Goal: Information Seeking & Learning: Learn about a topic

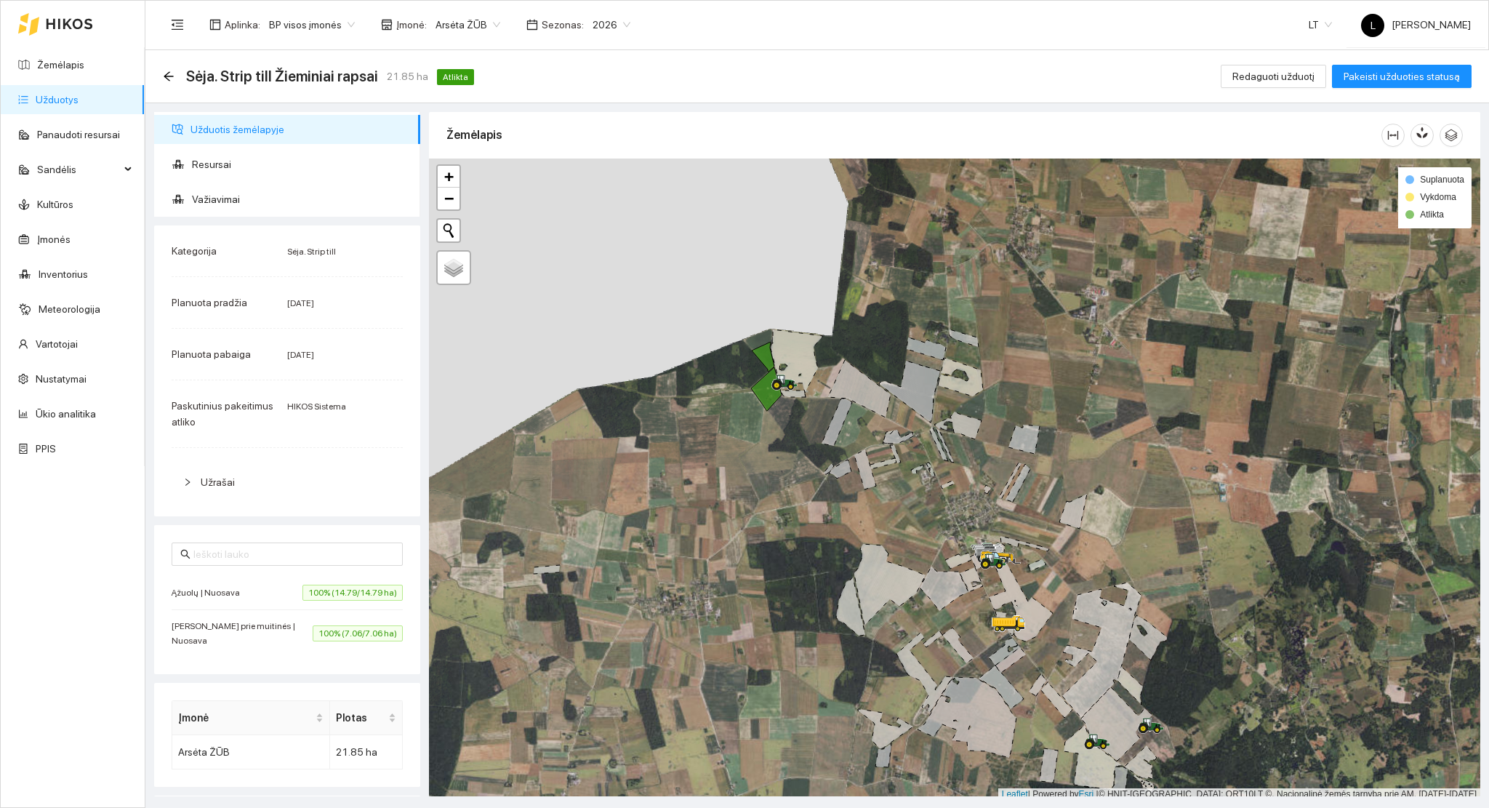
scroll to position [4, 0]
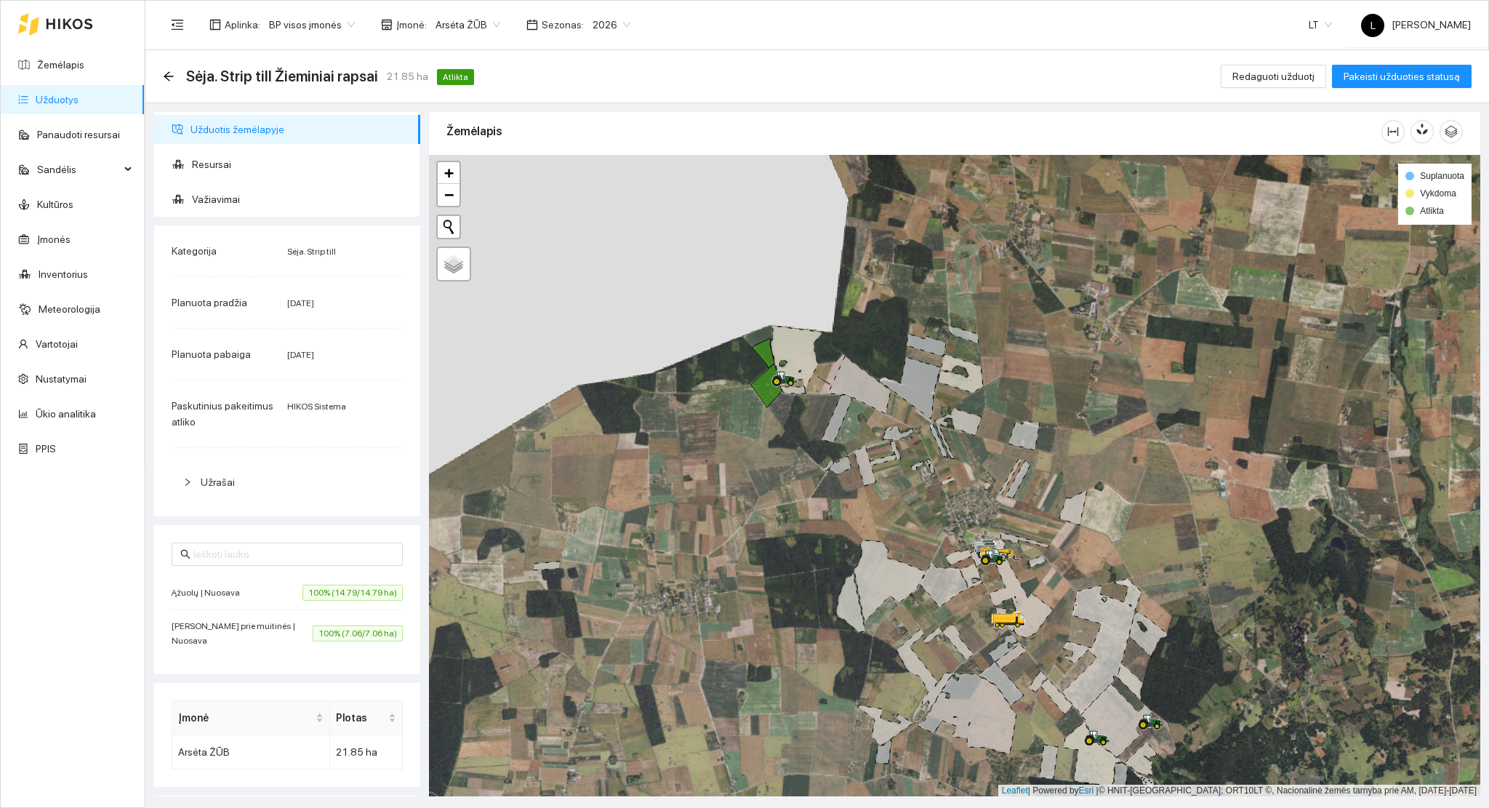
drag, startPoint x: 537, startPoint y: 303, endPoint x: 498, endPoint y: 232, distance: 80.7
click at [498, 232] on div at bounding box center [955, 476] width 1052 height 642
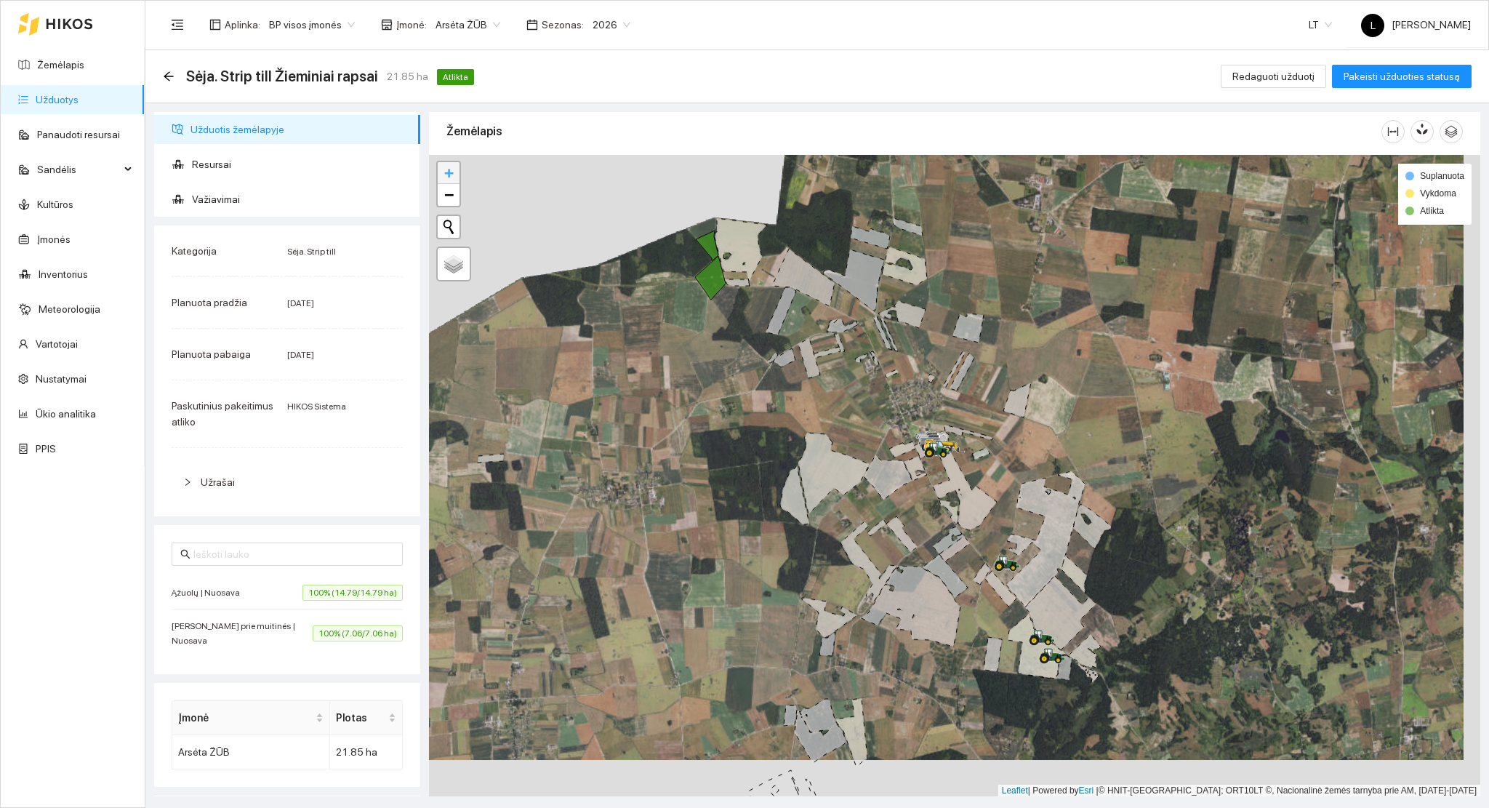
drag, startPoint x: 462, startPoint y: 201, endPoint x: 446, endPoint y: 165, distance: 39.7
click at [446, 165] on div at bounding box center [955, 476] width 1052 height 642
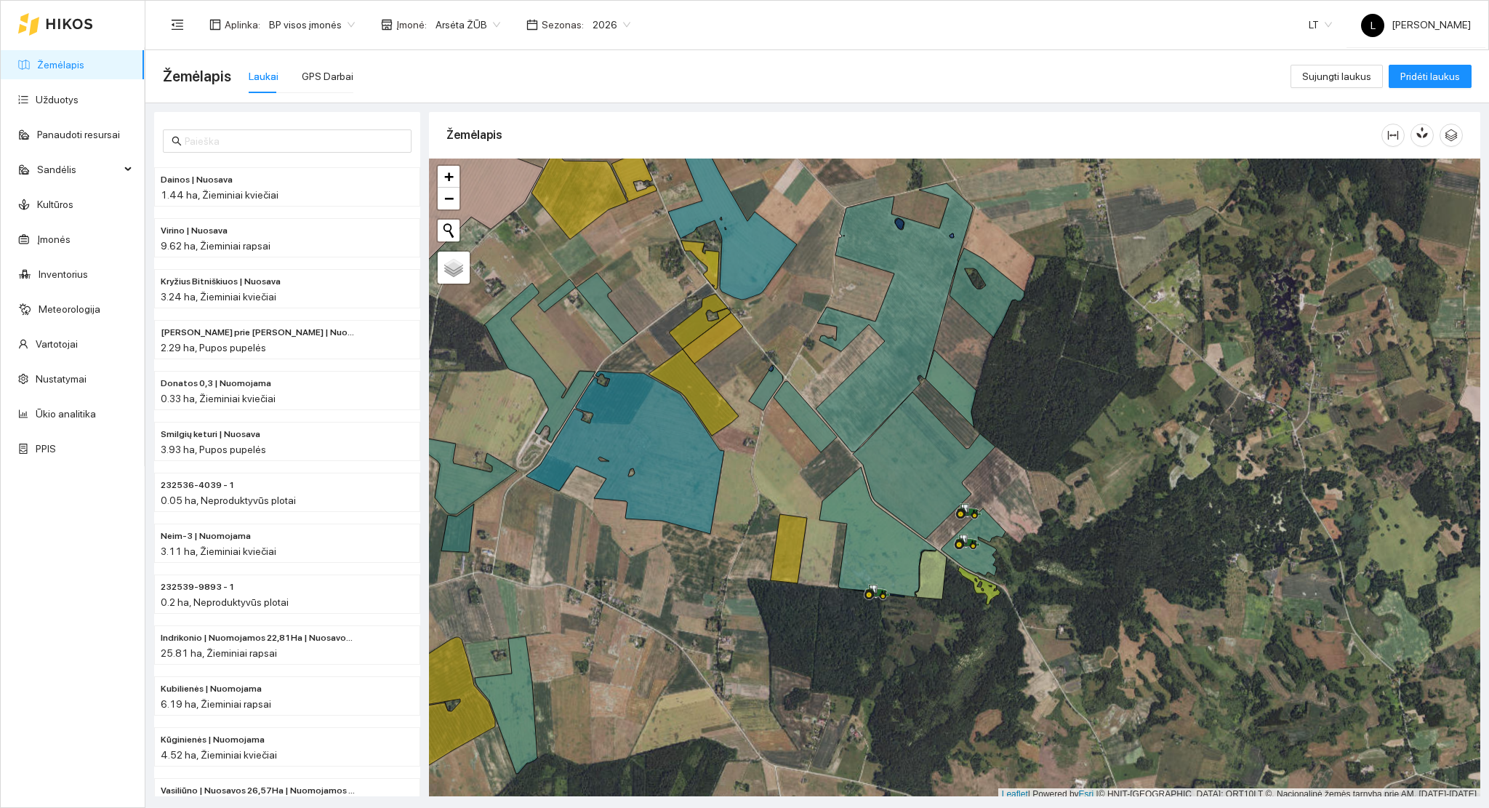
scroll to position [4, 0]
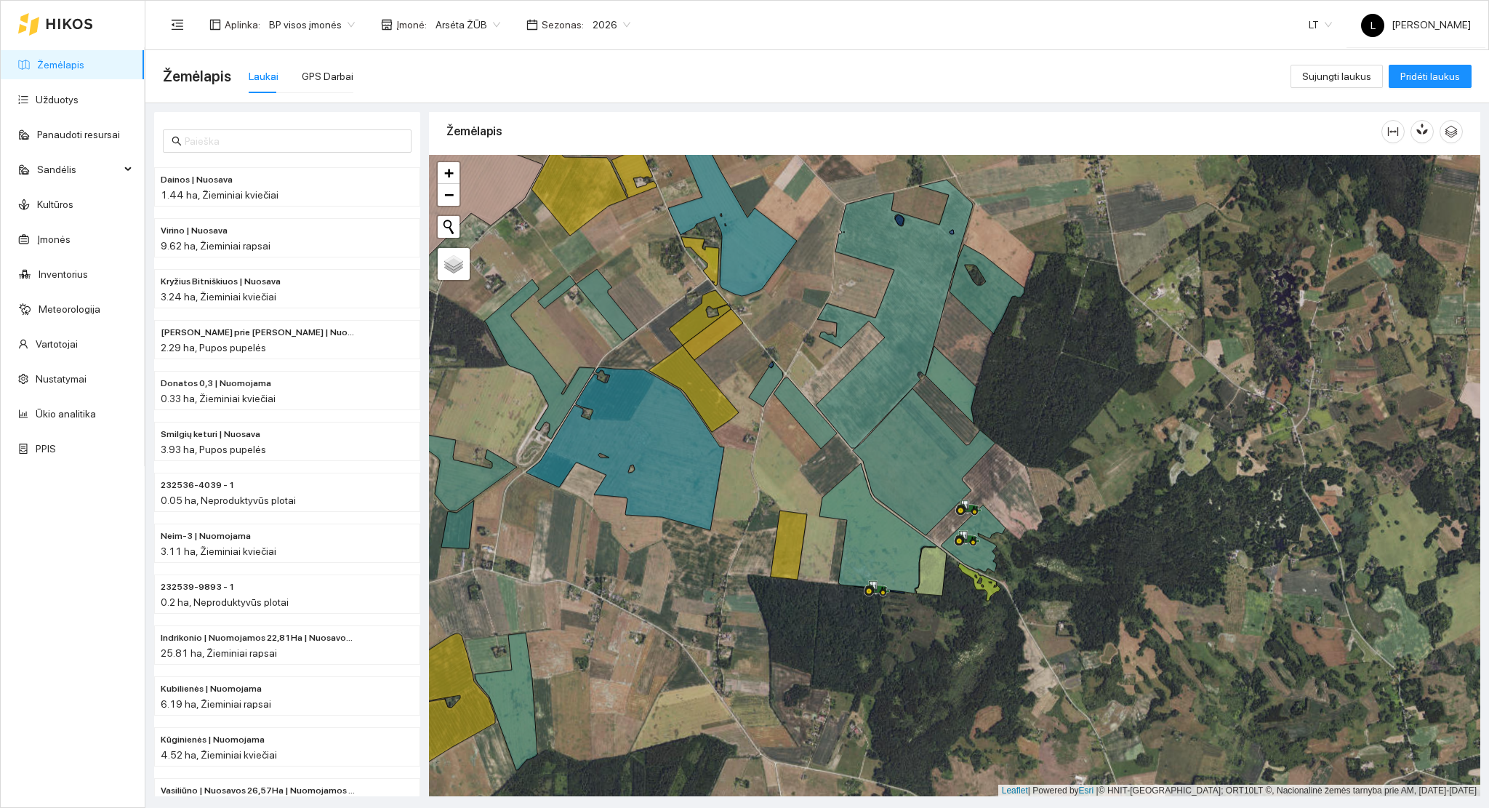
click at [70, 63] on link "Žemėlapis" at bounding box center [60, 65] width 47 height 12
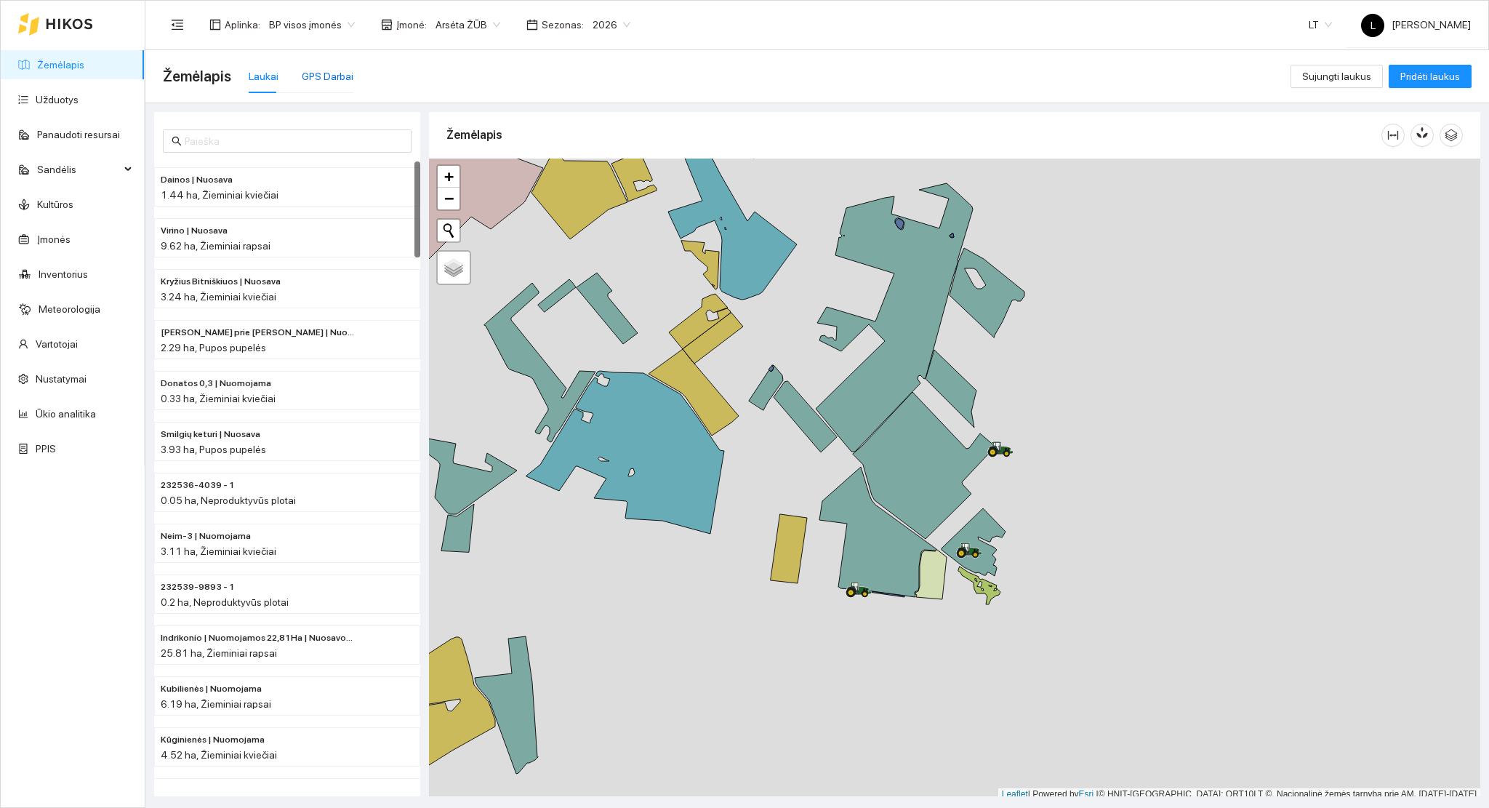
click at [321, 79] on div "GPS Darbai" at bounding box center [328, 76] width 52 height 16
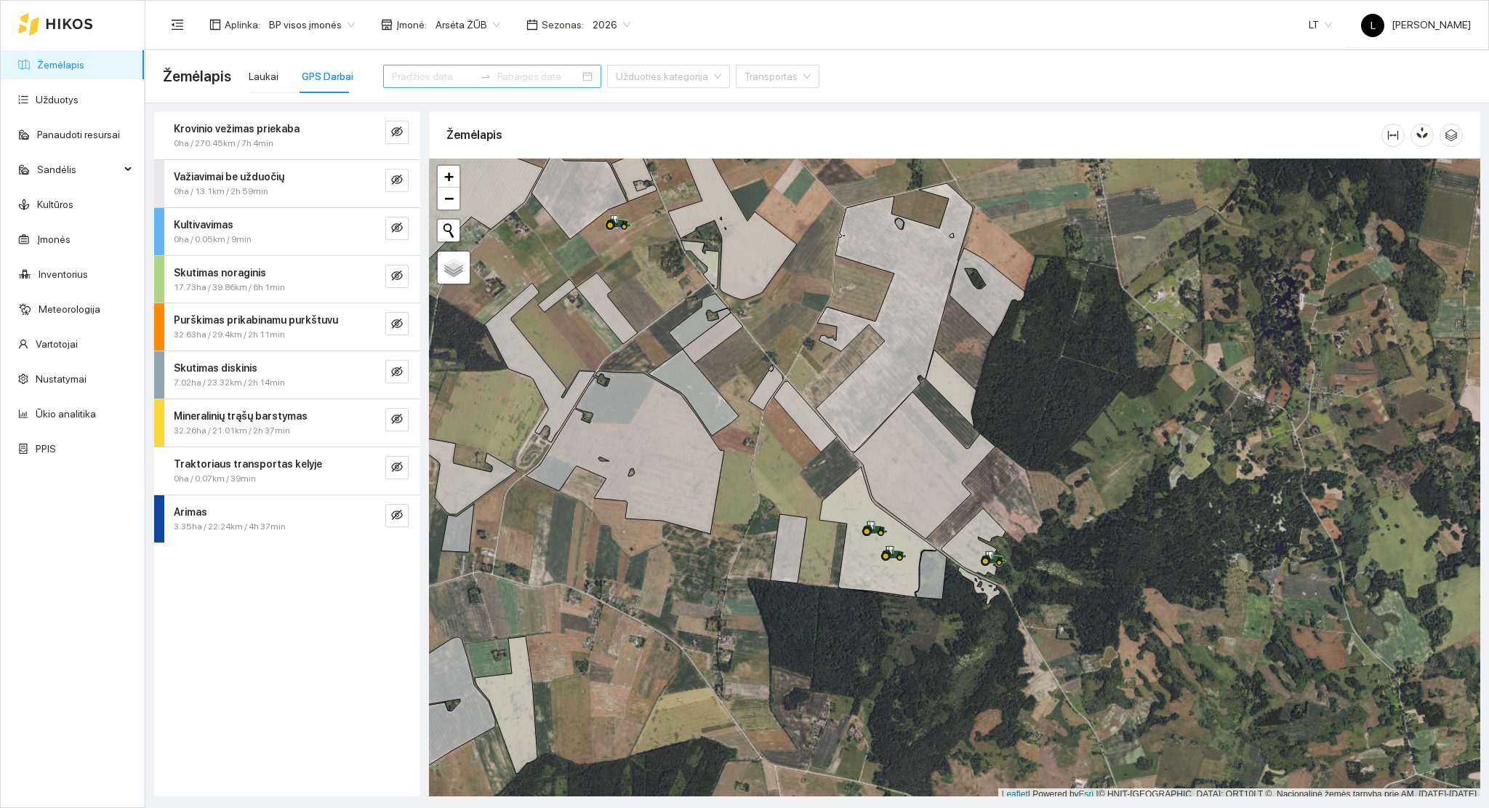
click at [409, 77] on input at bounding box center [433, 76] width 82 height 16
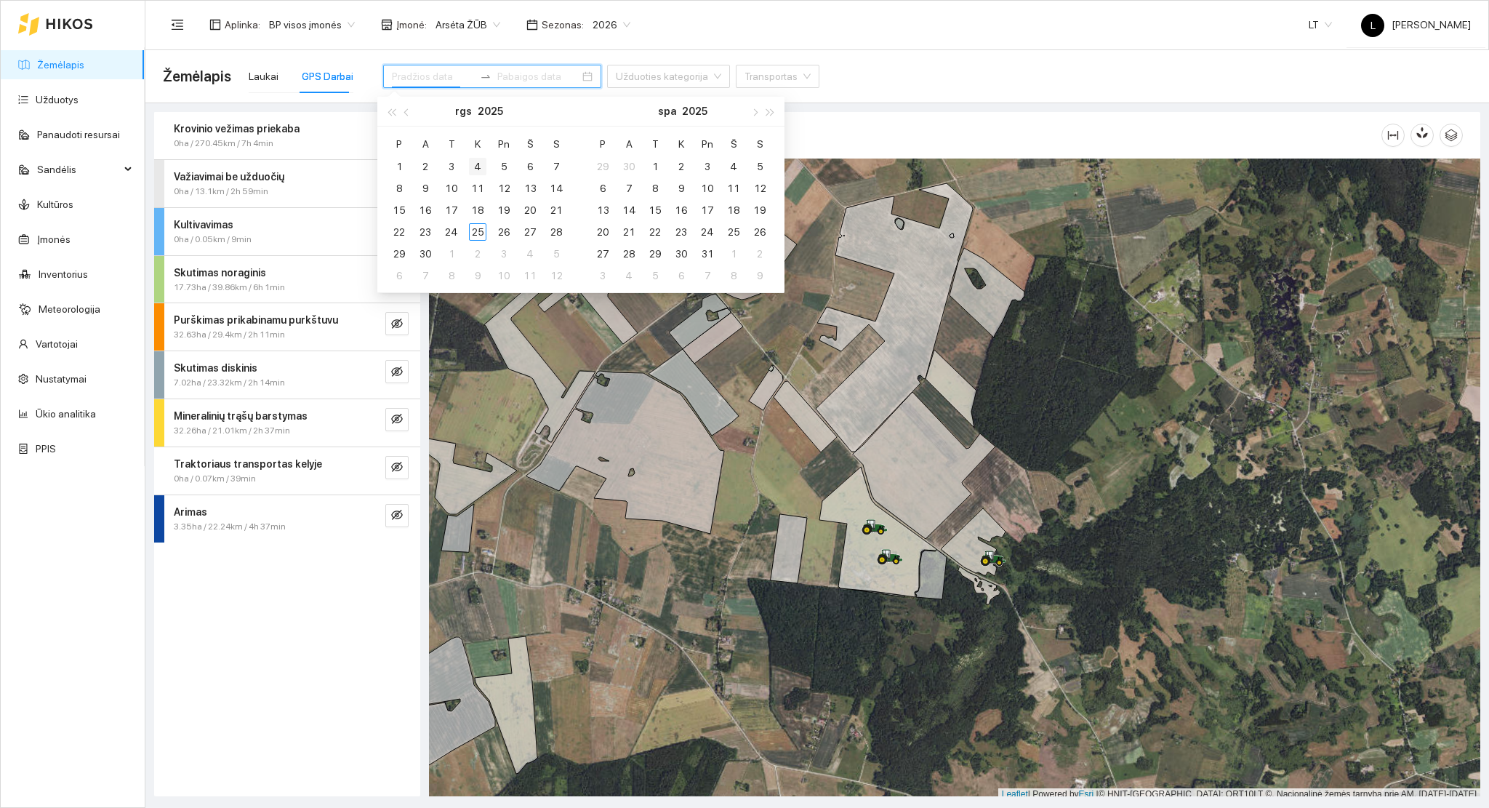
type input "2025-09-04"
click at [404, 114] on button "button" at bounding box center [407, 111] width 16 height 29
type input "2025-07-28"
type input "2025-08-17"
type input "2025-08-01"
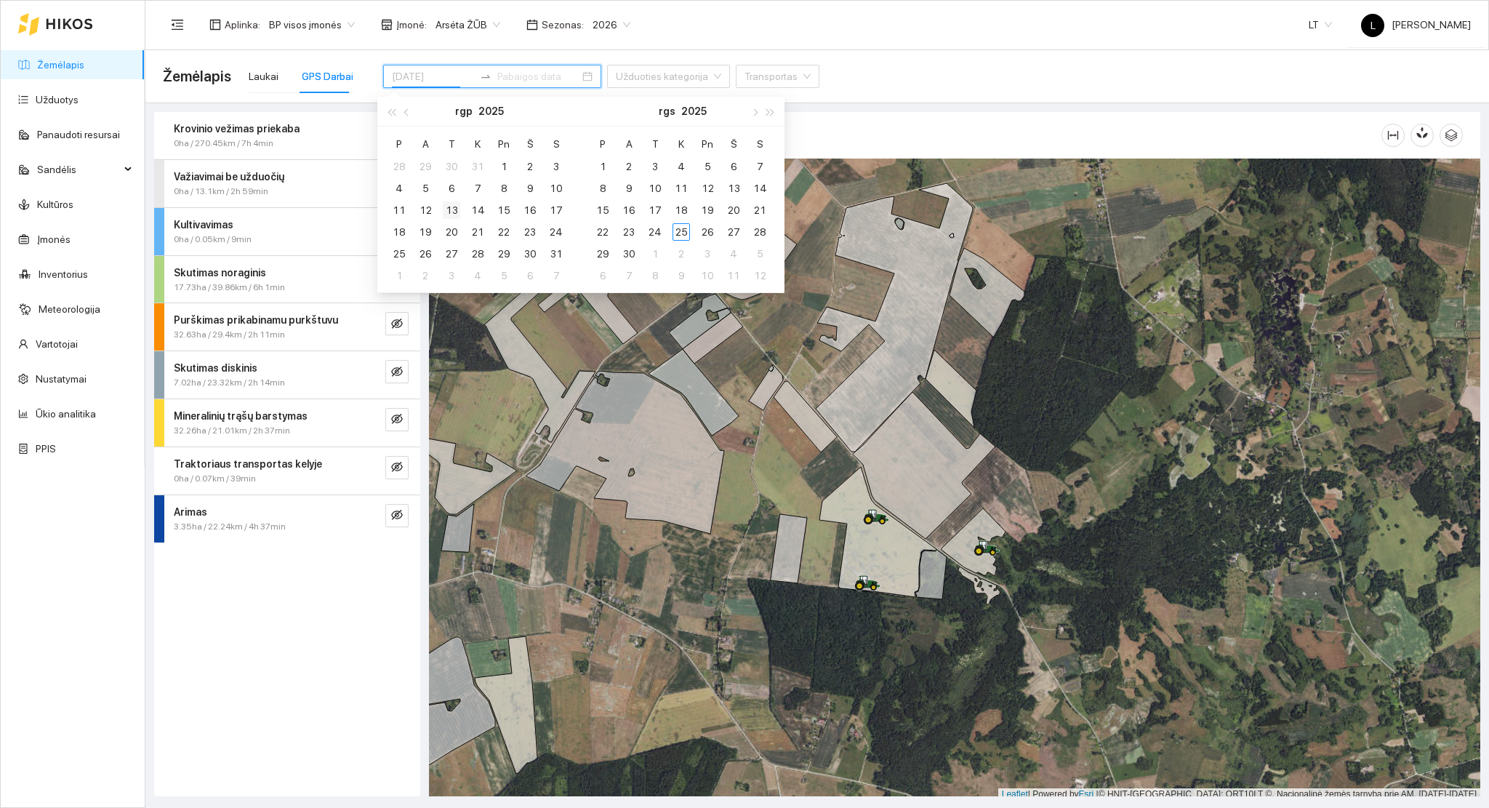
type input "2025-08-13"
click at [449, 209] on div "13" at bounding box center [451, 209] width 17 height 17
click at [454, 209] on div "13" at bounding box center [451, 209] width 17 height 17
type input "2025-08-13"
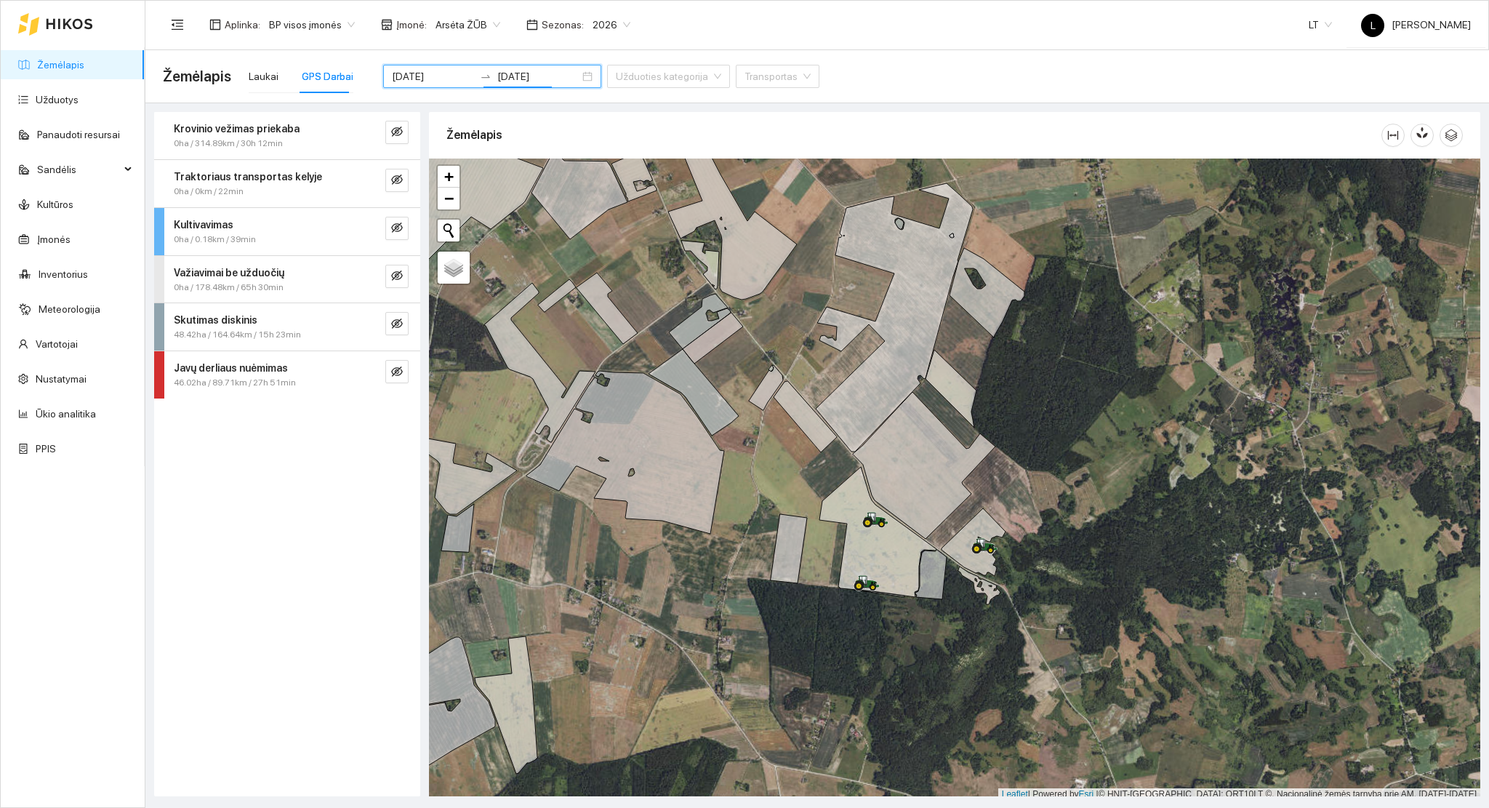
click at [353, 134] on div "Krovinio vežimas priekaba 0ha / 314.89km / 30h 12min" at bounding box center [259, 136] width 193 height 30
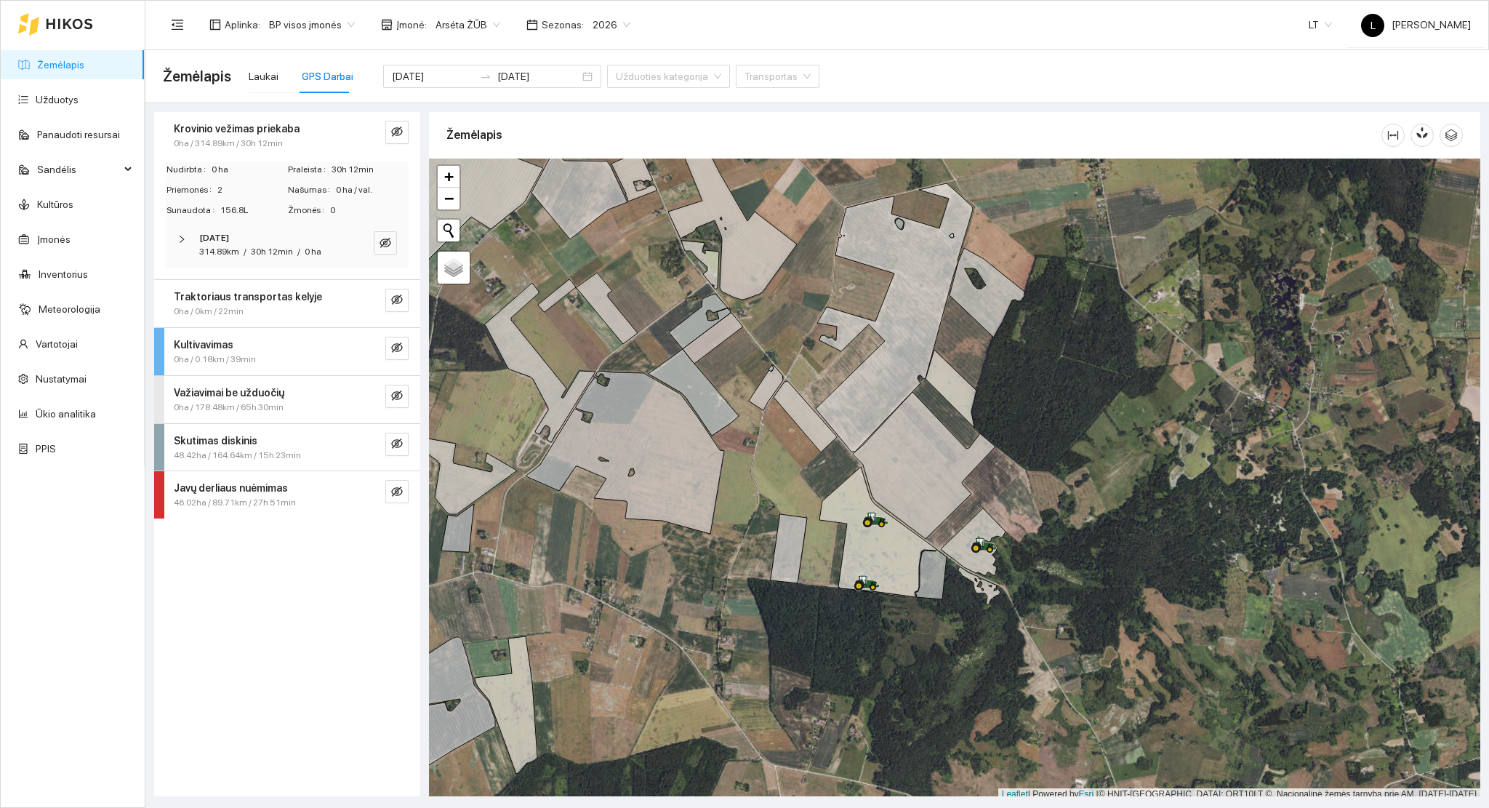
click at [282, 252] on span "30h 12min" at bounding box center [272, 252] width 42 height 10
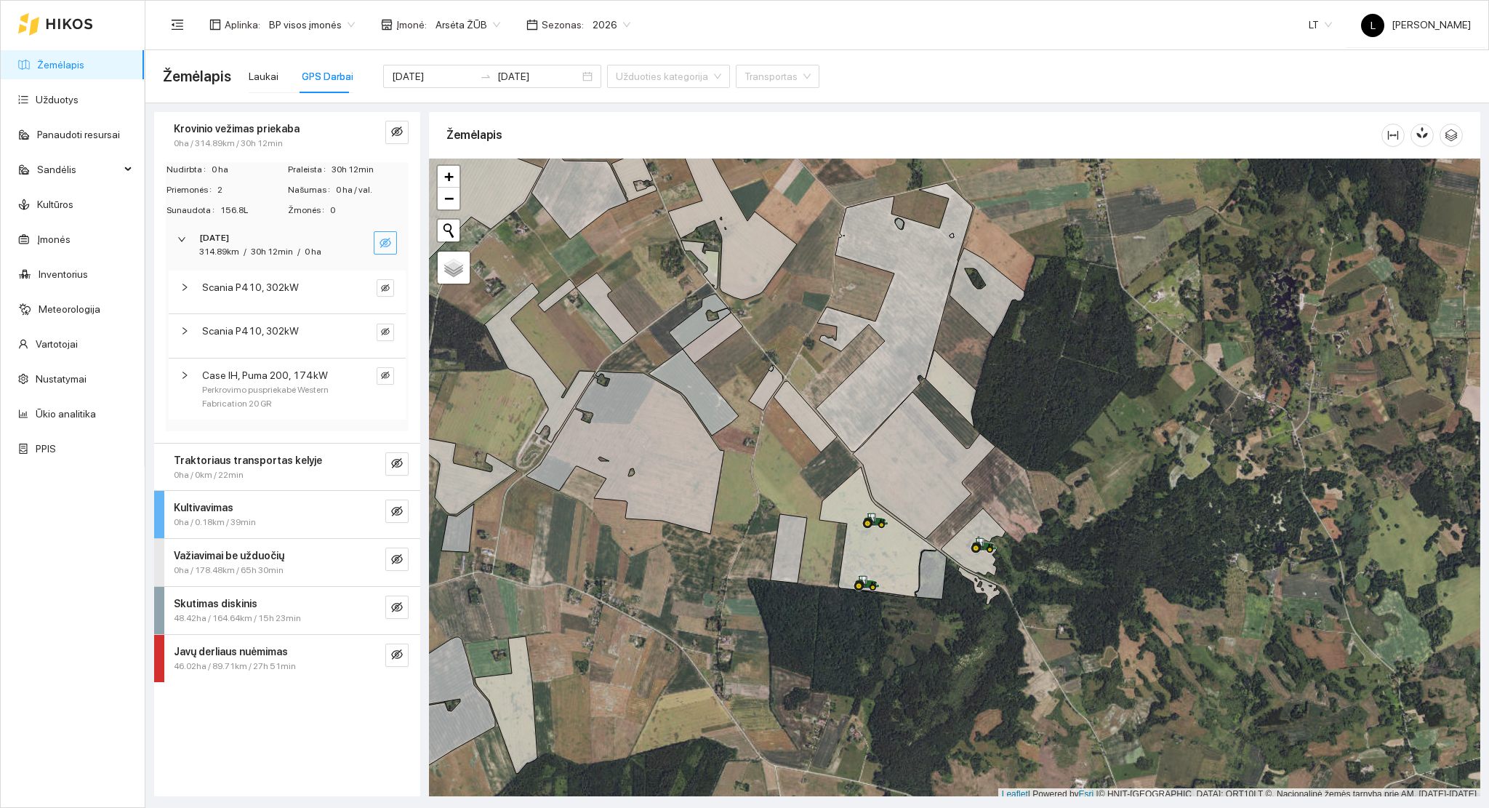
click at [387, 239] on icon "eye-invisible" at bounding box center [386, 243] width 12 height 12
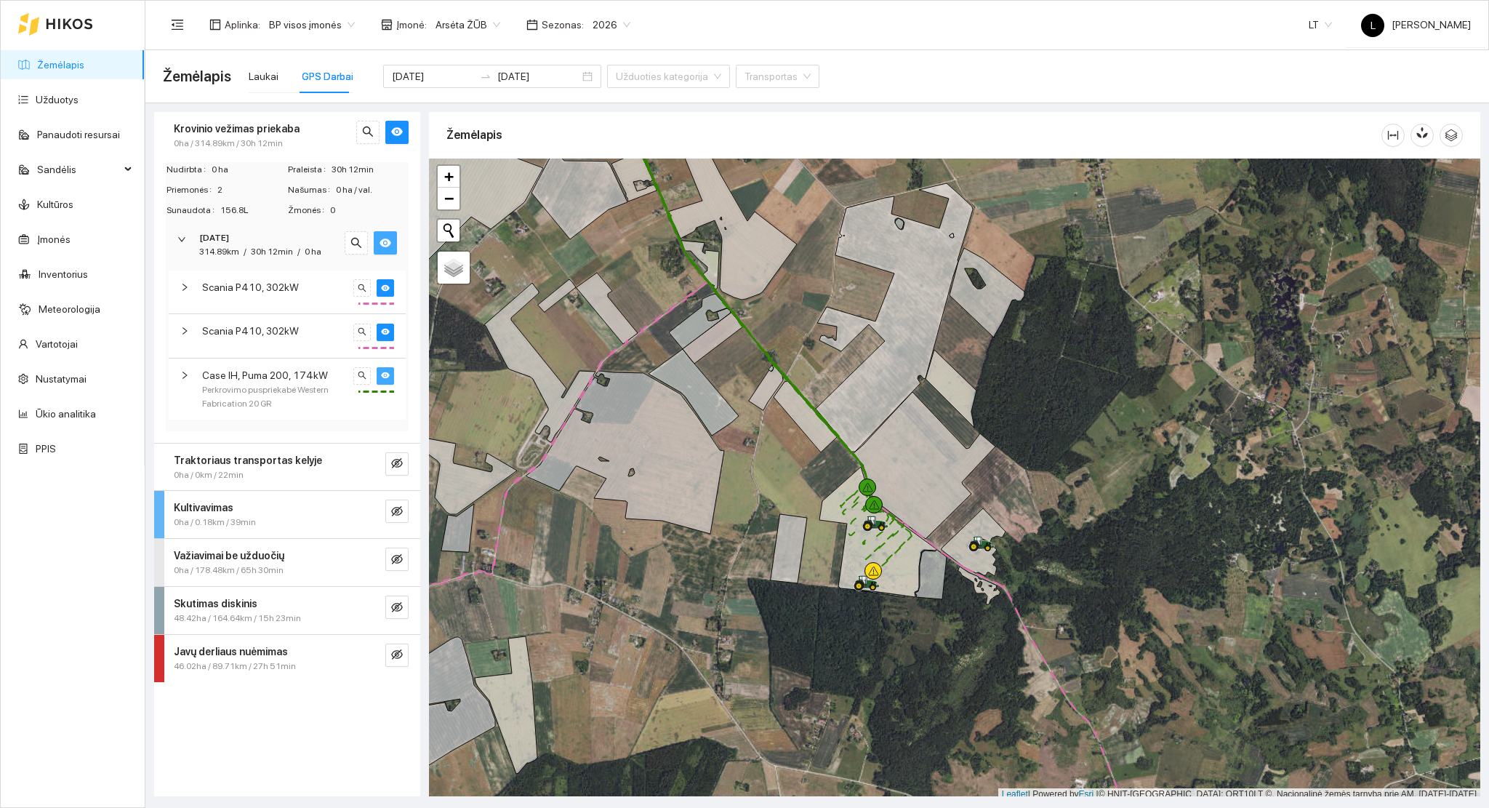
click at [385, 372] on icon "eye" at bounding box center [385, 375] width 9 height 7
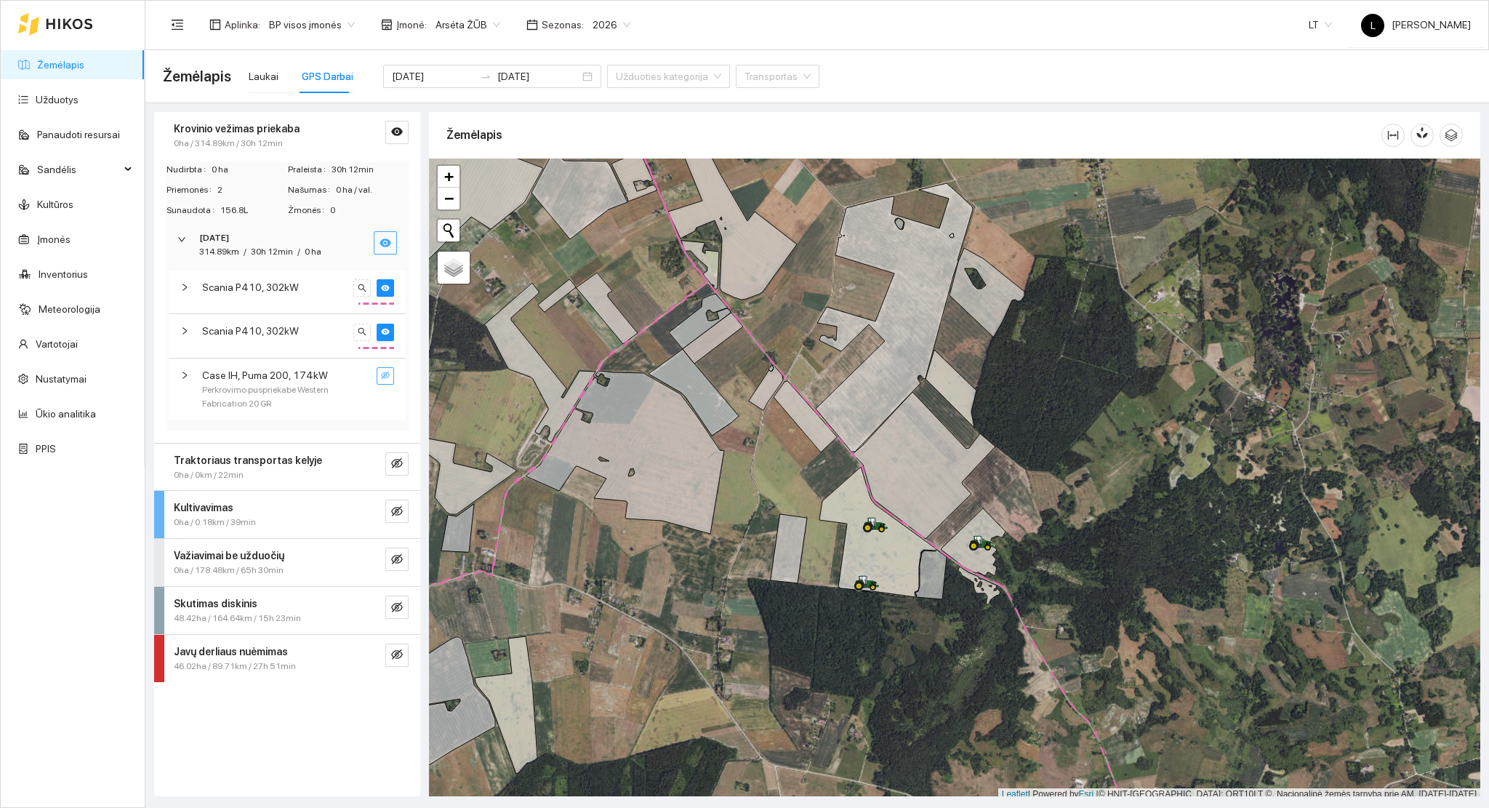
click at [291, 324] on span "Scania P410, 302kW" at bounding box center [250, 331] width 97 height 16
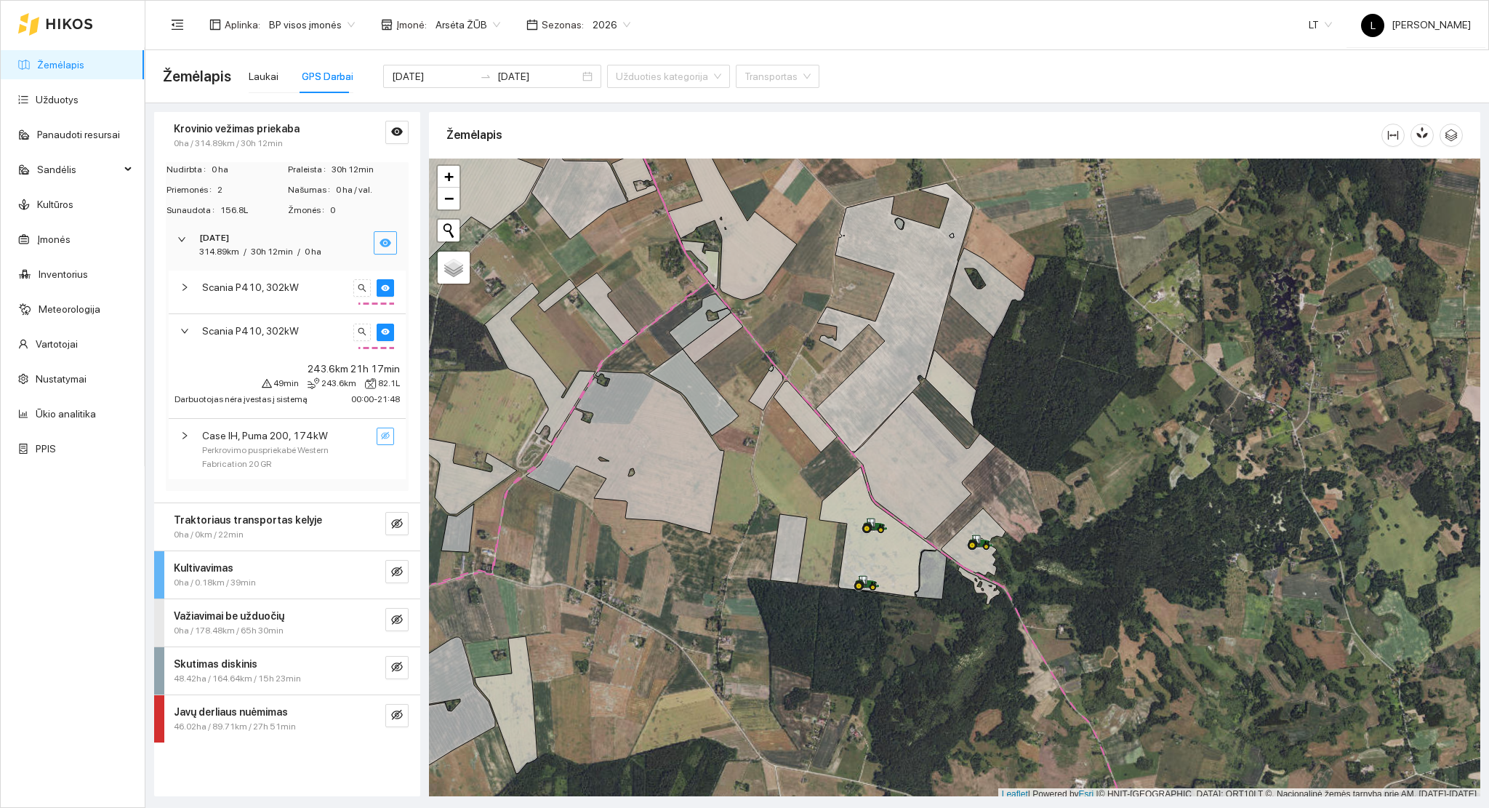
drag, startPoint x: 282, startPoint y: 280, endPoint x: 295, endPoint y: 300, distance: 23.6
click at [282, 283] on span "Scania P410, 302kW" at bounding box center [250, 287] width 97 height 16
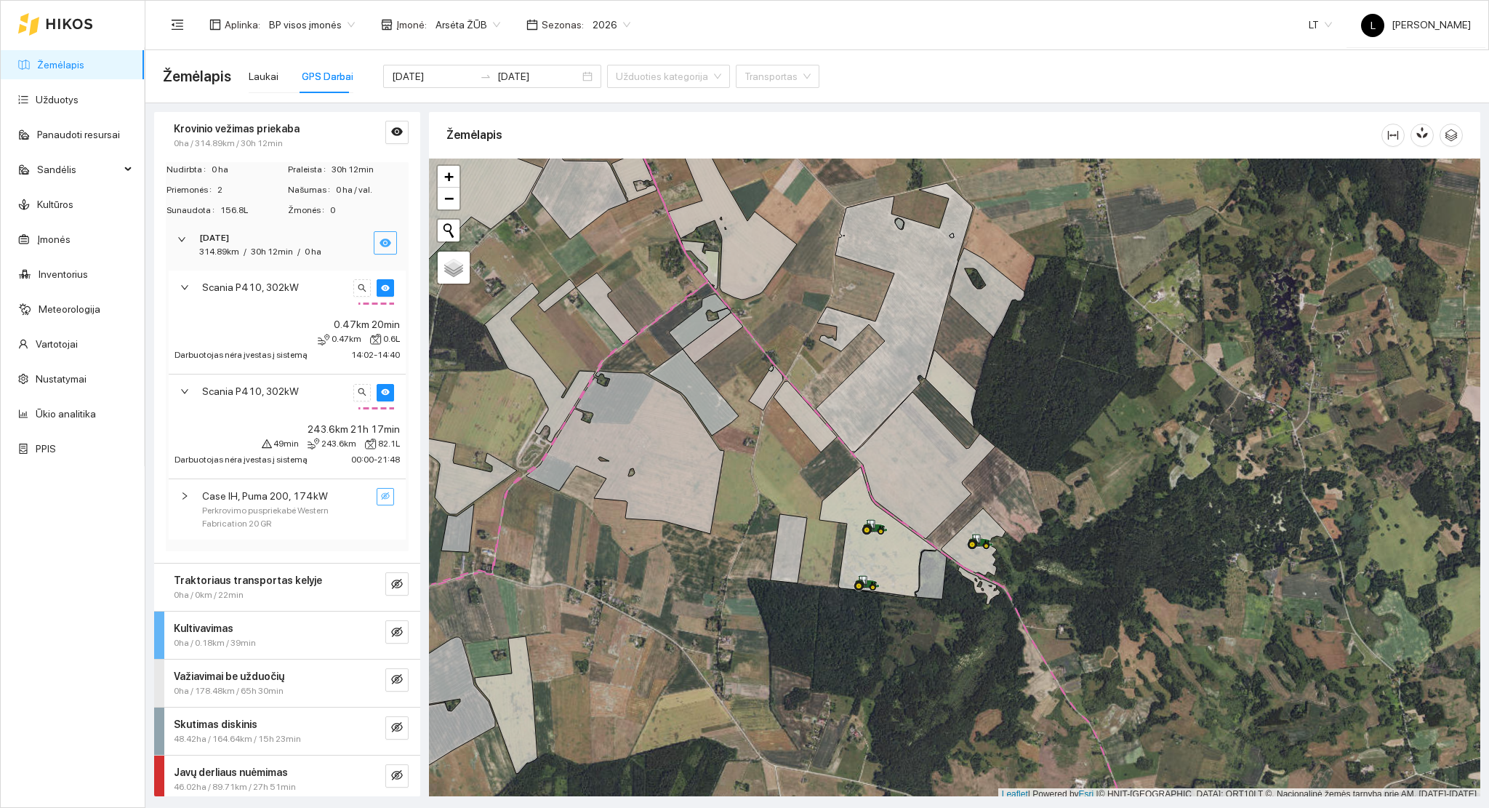
scroll to position [5, 0]
click at [263, 586] on div "0ha / 0km / 22min" at bounding box center [263, 590] width 178 height 14
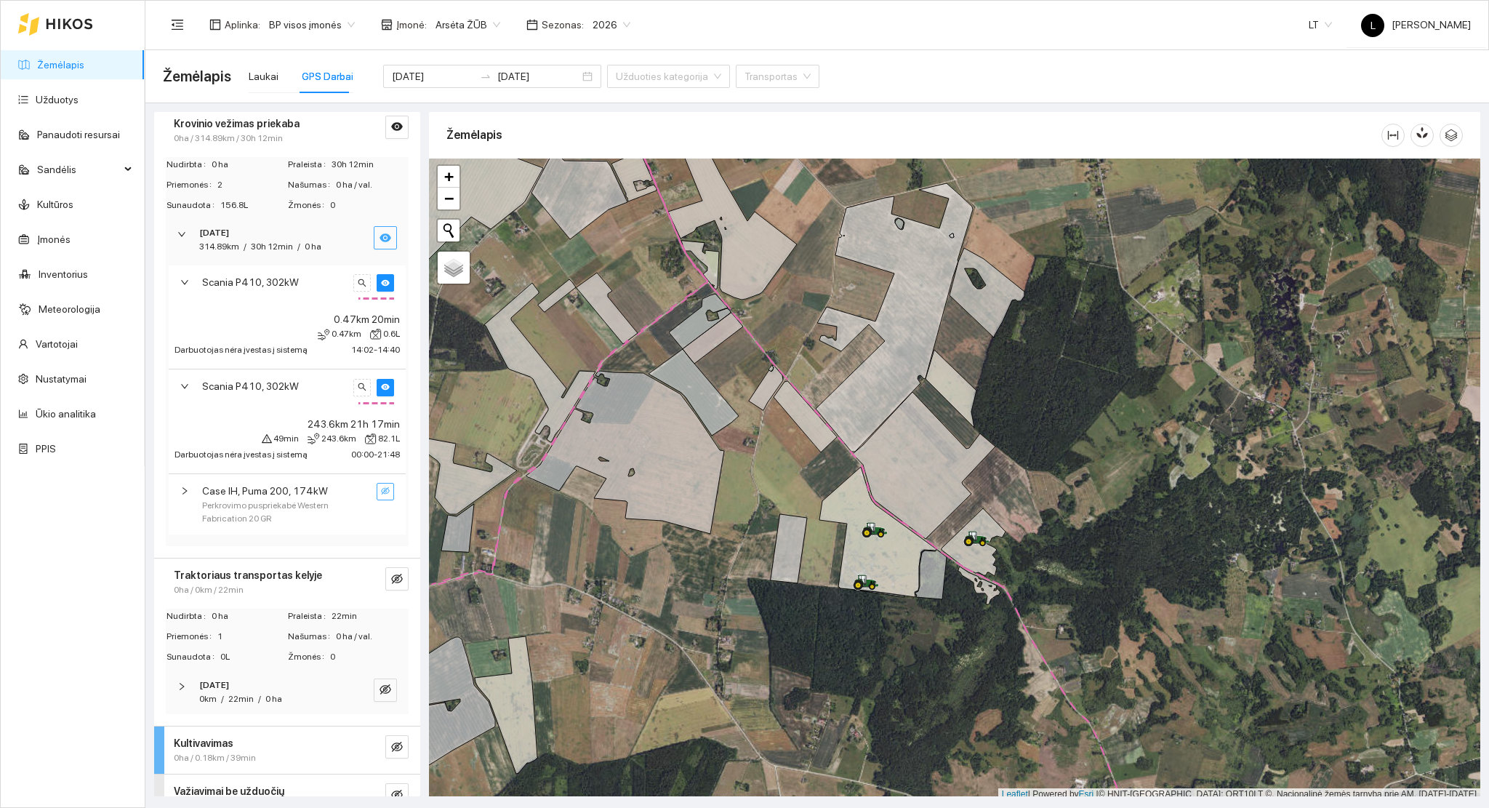
click at [263, 585] on div "0ha / 0km / 22min" at bounding box center [263, 590] width 178 height 14
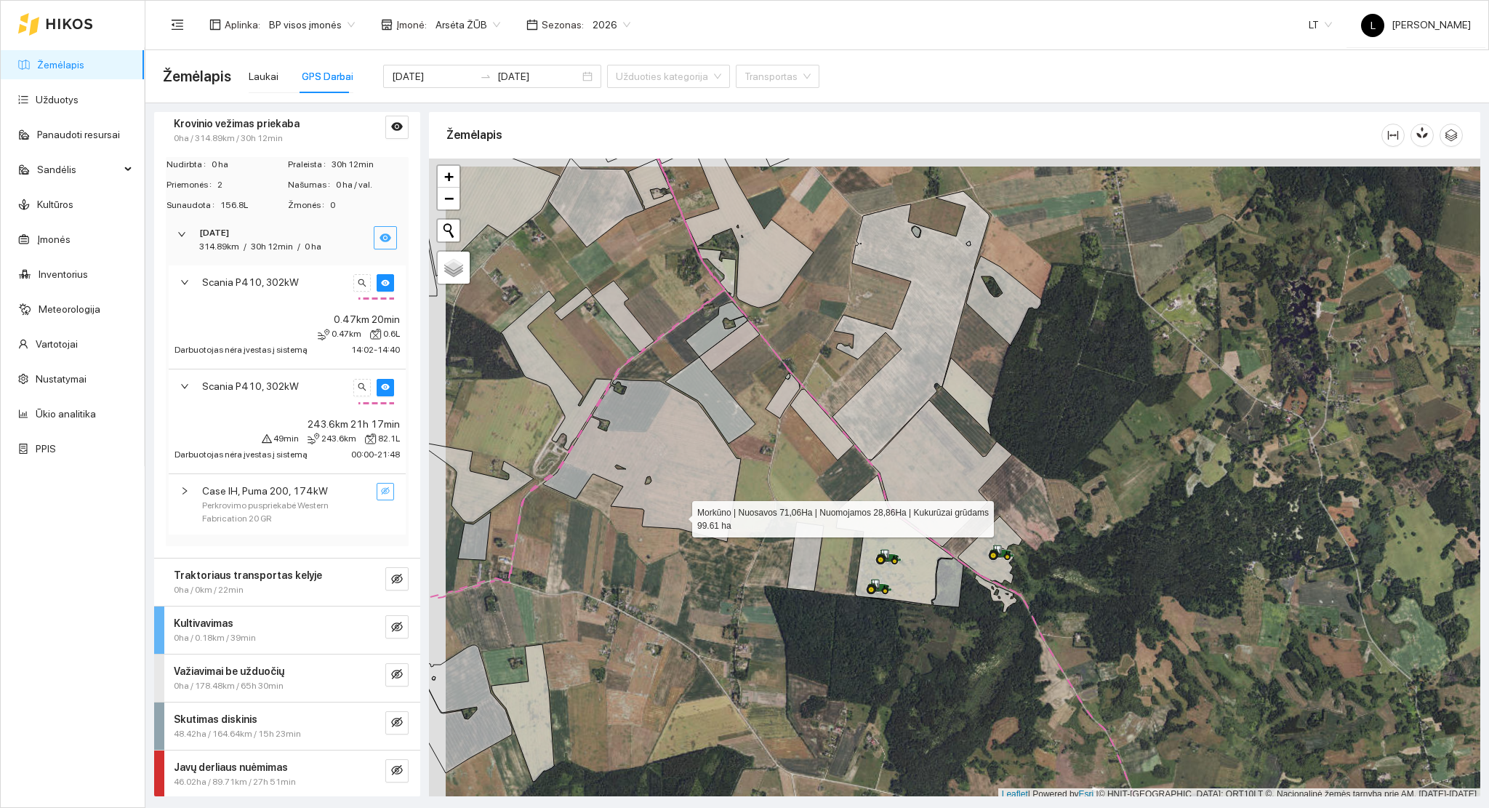
scroll to position [4, 0]
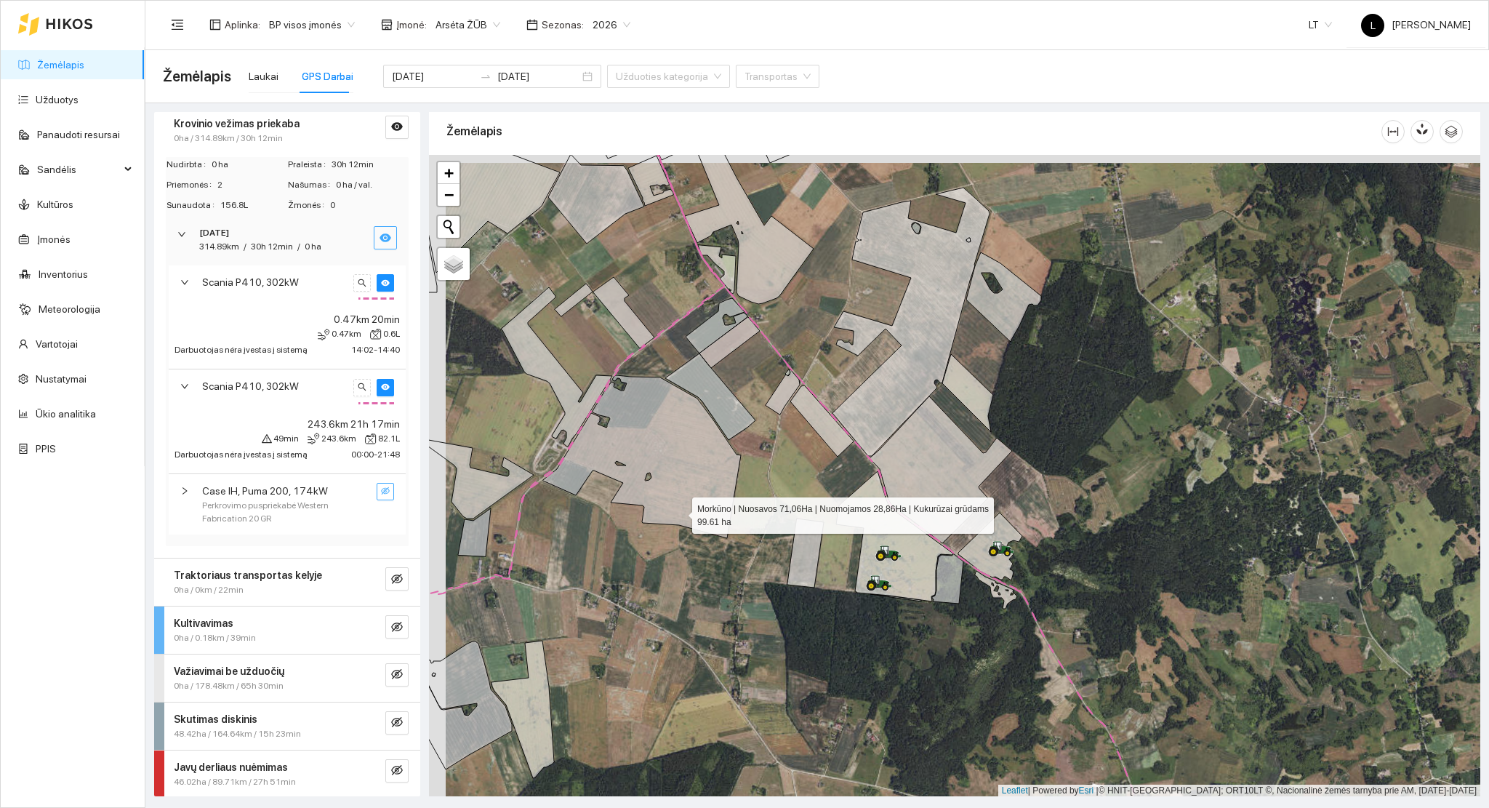
drag, startPoint x: 673, startPoint y: 509, endPoint x: 706, endPoint y: 524, distance: 36.1
click at [706, 524] on icon at bounding box center [642, 456] width 198 height 163
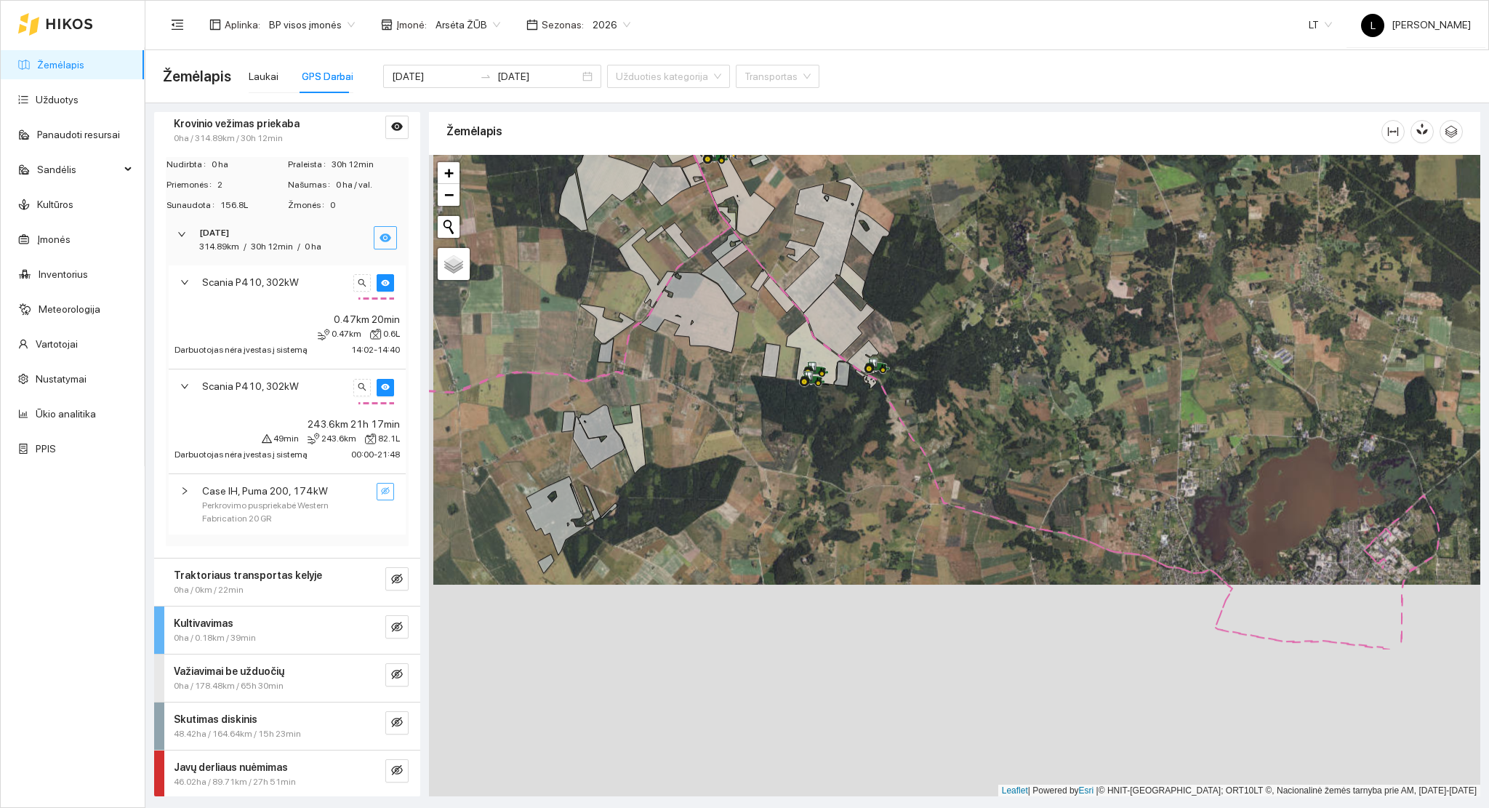
drag, startPoint x: 782, startPoint y: 609, endPoint x: 795, endPoint y: 465, distance: 144.6
click at [785, 384] on div at bounding box center [955, 476] width 1052 height 642
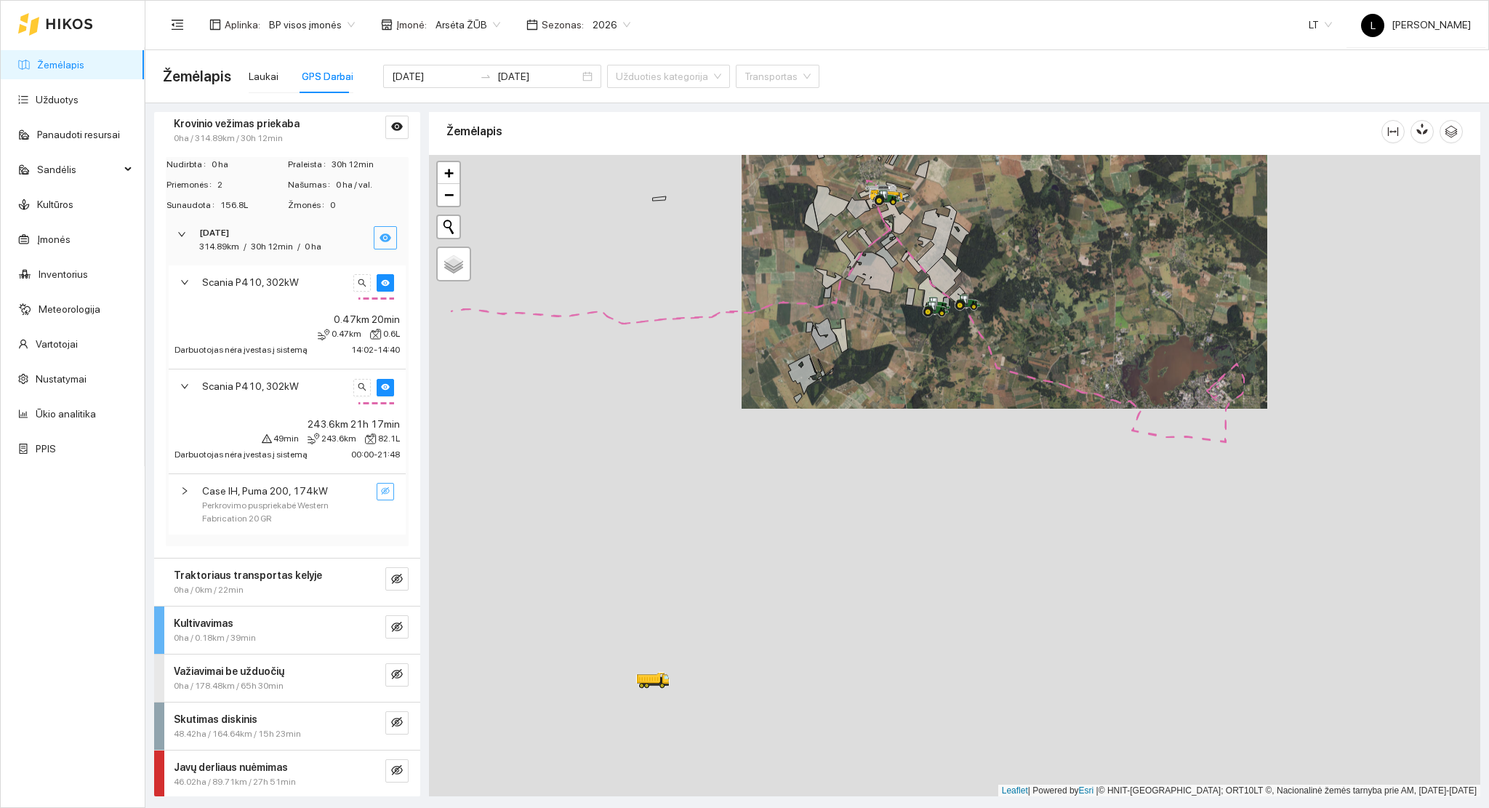
drag, startPoint x: 820, startPoint y: 553, endPoint x: 945, endPoint y: 442, distance: 168.0
click at [959, 435] on div at bounding box center [955, 476] width 1052 height 642
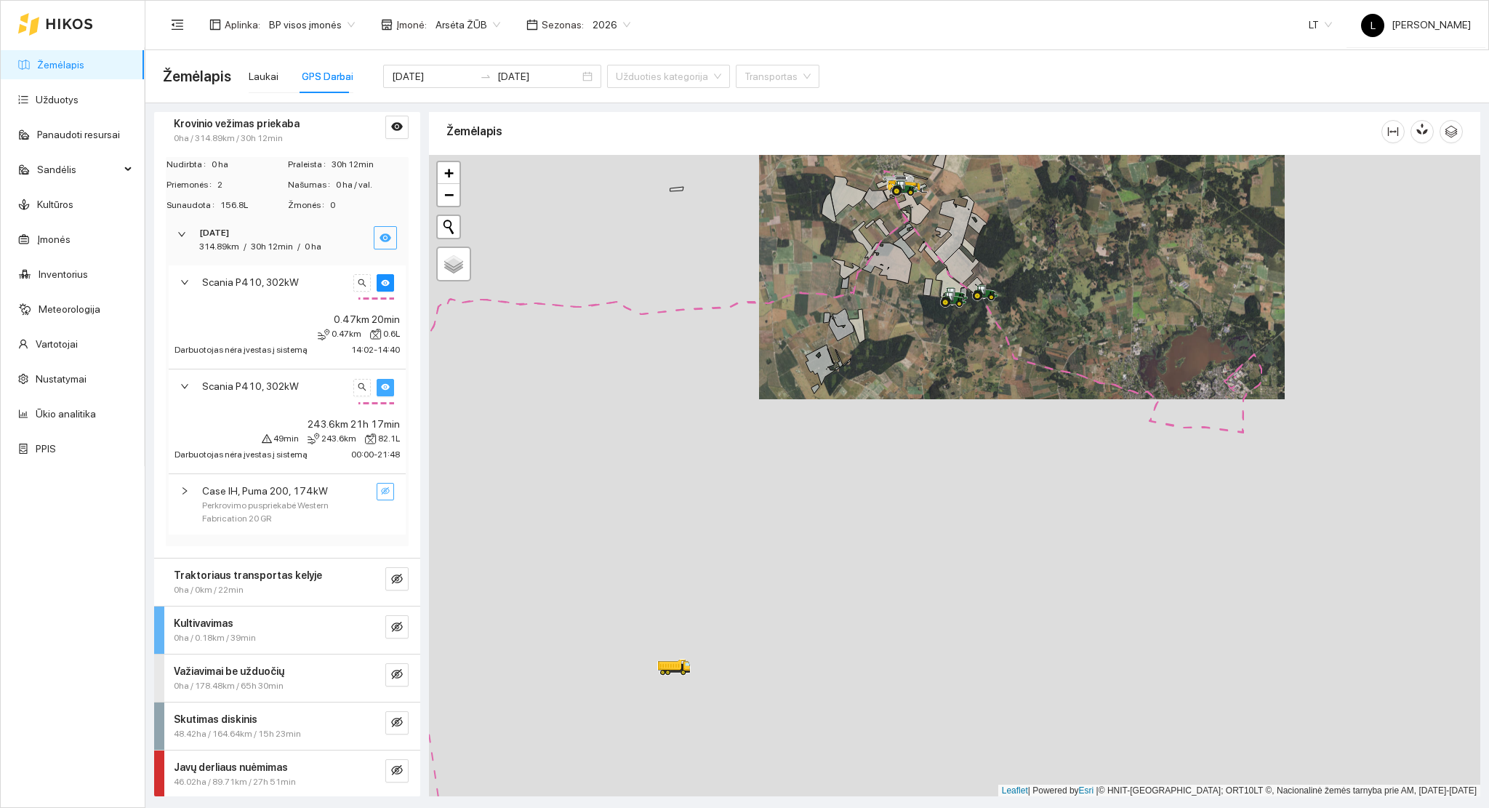
click at [381, 383] on icon "eye" at bounding box center [385, 387] width 9 height 9
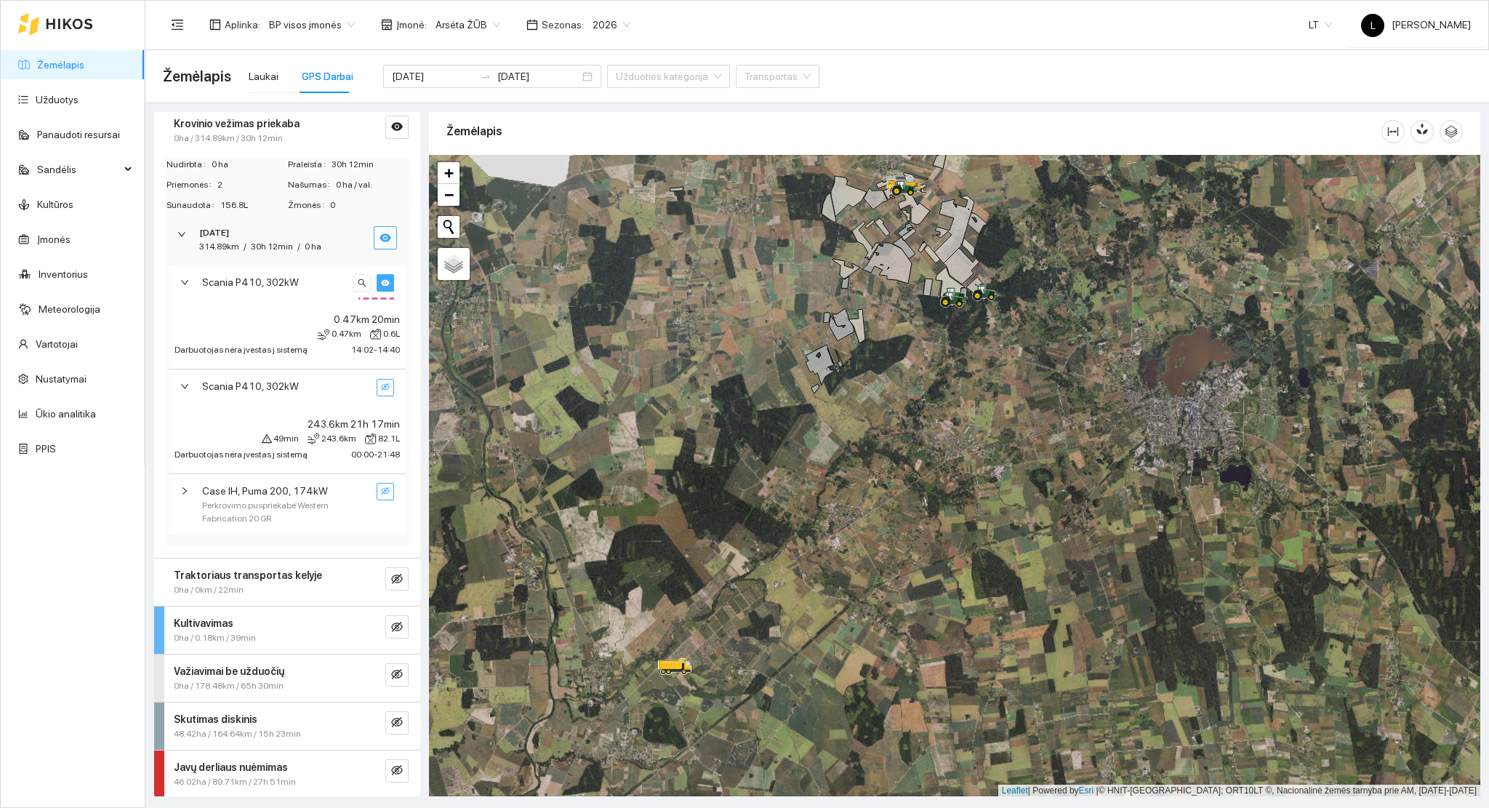
click at [381, 281] on icon "eye" at bounding box center [385, 282] width 9 height 7
click at [381, 281] on icon "eye-invisible" at bounding box center [385, 283] width 9 height 9
click at [358, 282] on icon "search" at bounding box center [362, 283] width 9 height 9
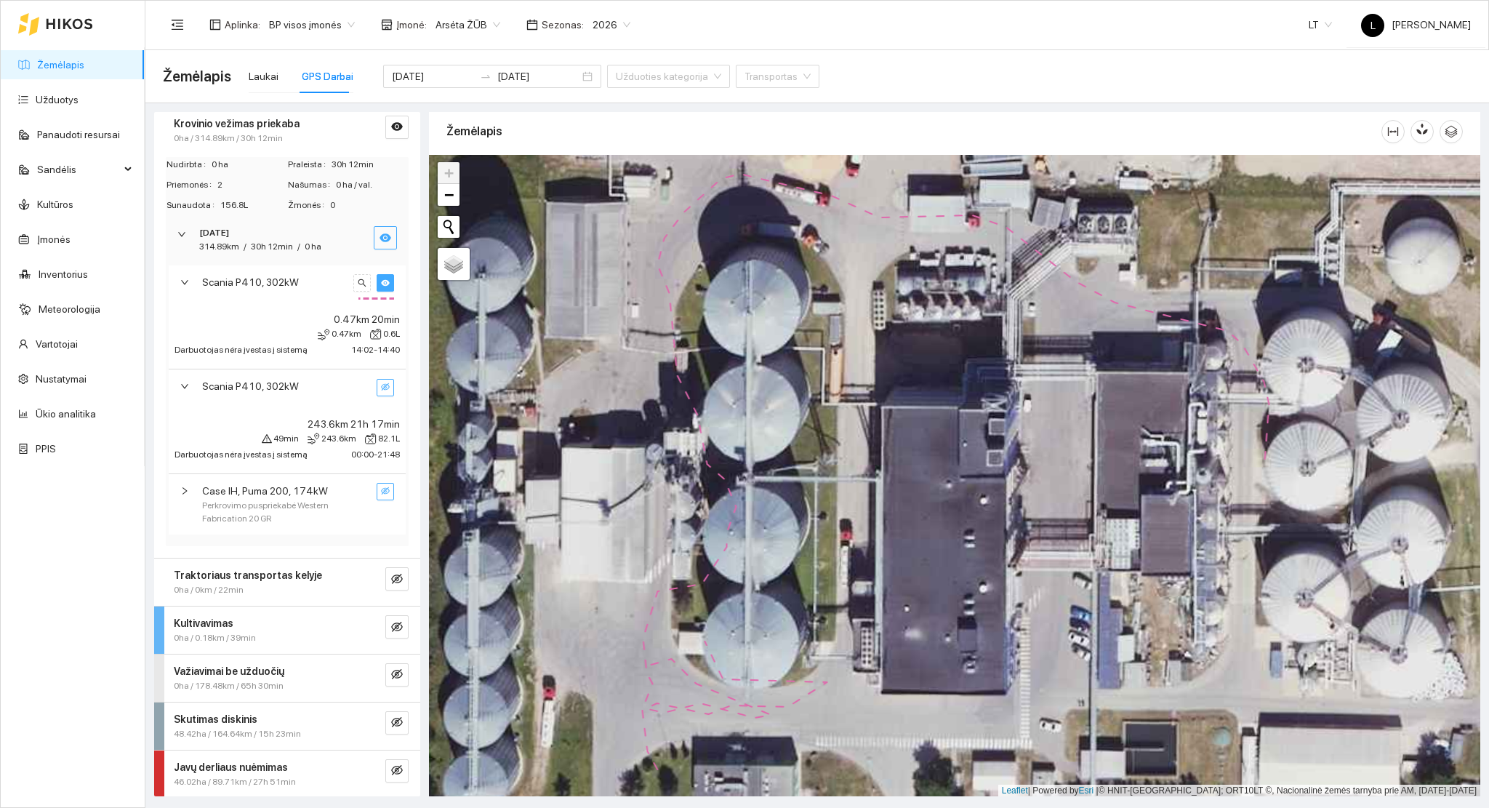
click at [381, 283] on icon "eye" at bounding box center [385, 282] width 9 height 7
click at [381, 280] on icon "eye-invisible" at bounding box center [385, 282] width 9 height 7
click at [358, 285] on icon "search" at bounding box center [362, 283] width 9 height 9
click at [358, 284] on icon "search" at bounding box center [362, 283] width 9 height 9
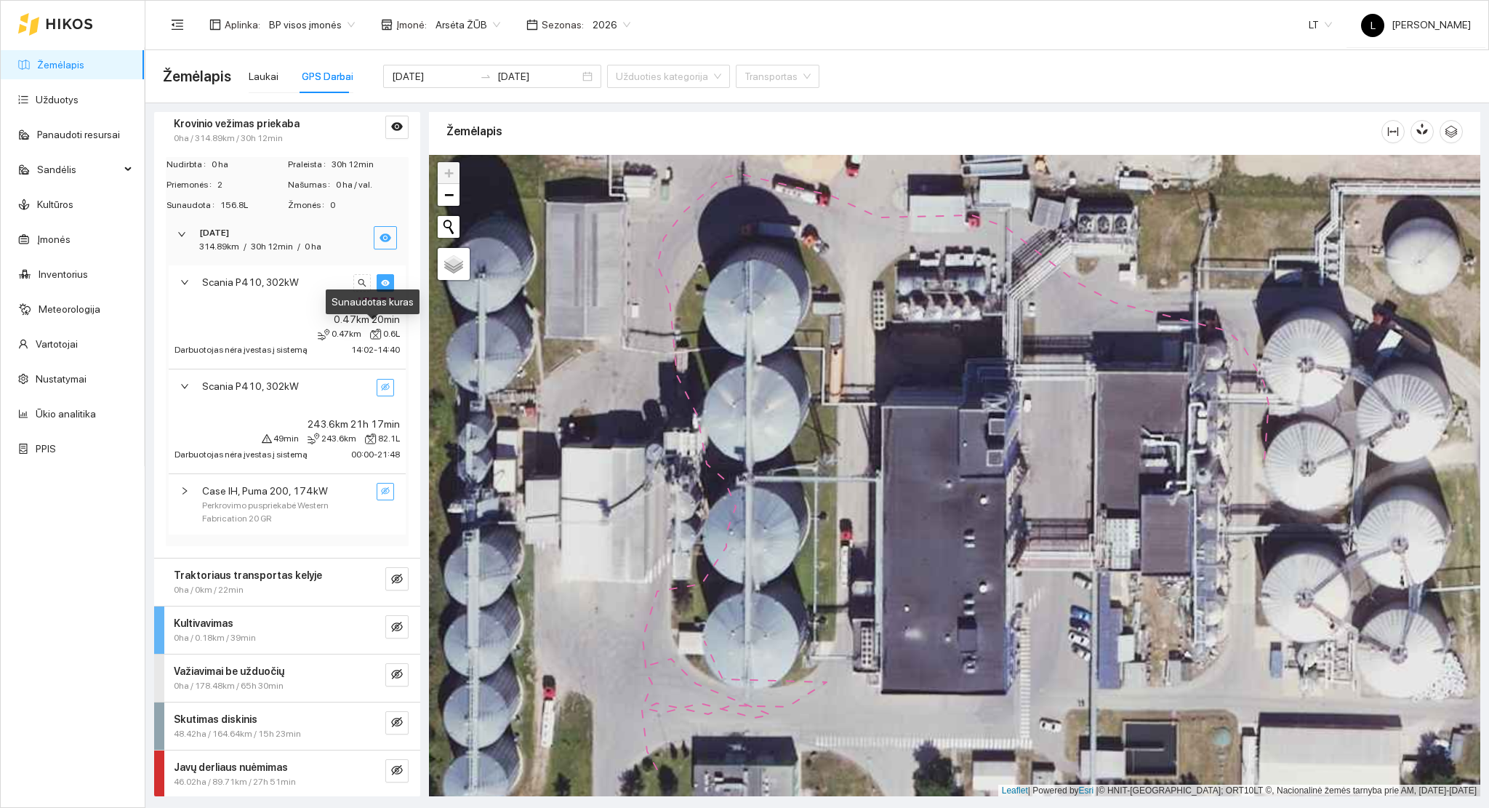
click at [381, 284] on icon "eye" at bounding box center [385, 283] width 9 height 9
click at [381, 383] on icon "eye-invisible" at bounding box center [385, 387] width 9 height 9
click at [353, 380] on button "button" at bounding box center [361, 387] width 17 height 17
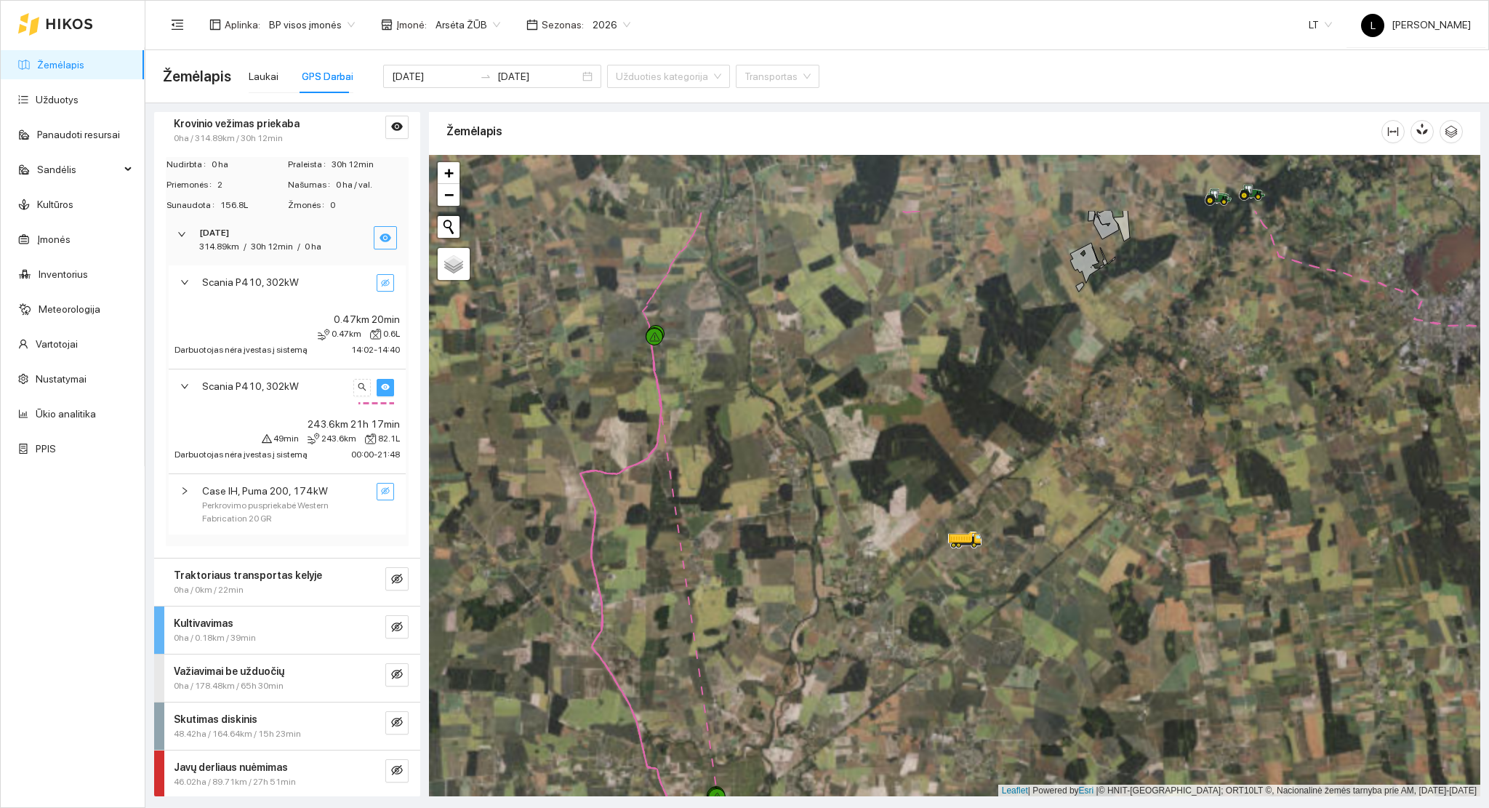
drag, startPoint x: 813, startPoint y: 564, endPoint x: 801, endPoint y: 617, distance: 53.8
click at [780, 621] on div at bounding box center [955, 476] width 1052 height 642
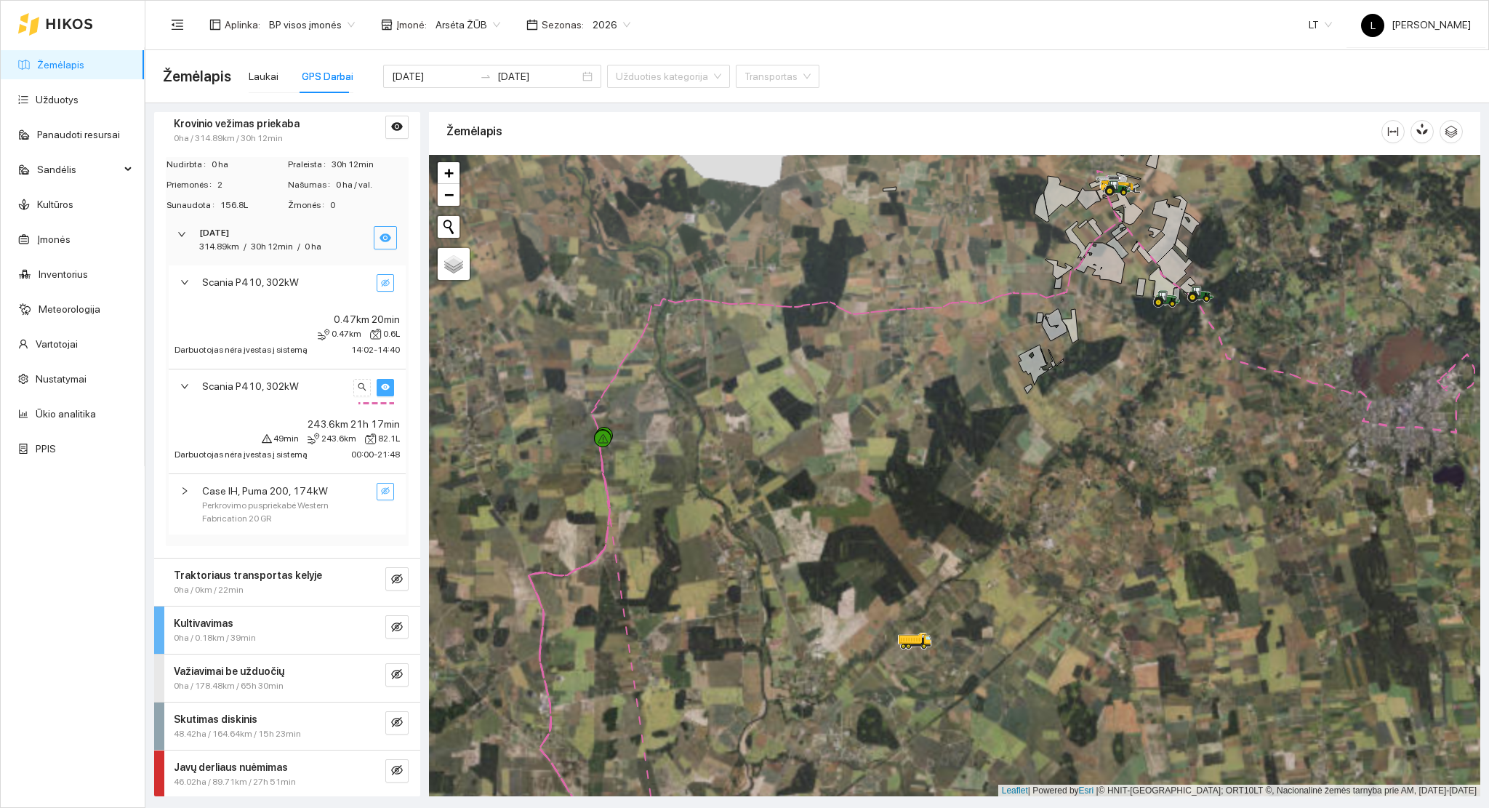
drag, startPoint x: 927, startPoint y: 481, endPoint x: 865, endPoint y: 617, distance: 148.4
click at [865, 617] on div at bounding box center [955, 476] width 1052 height 642
